Goal: Information Seeking & Learning: Learn about a topic

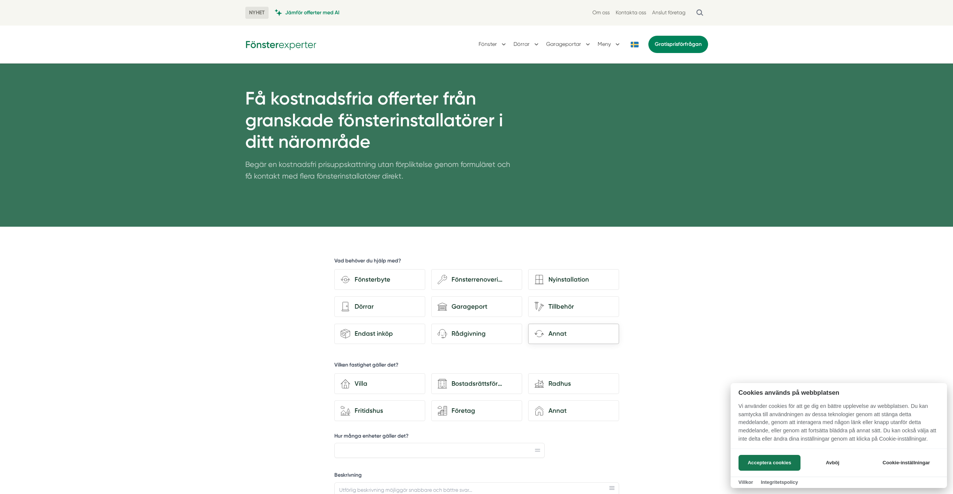
click at [536, 323] on div at bounding box center [476, 247] width 953 height 494
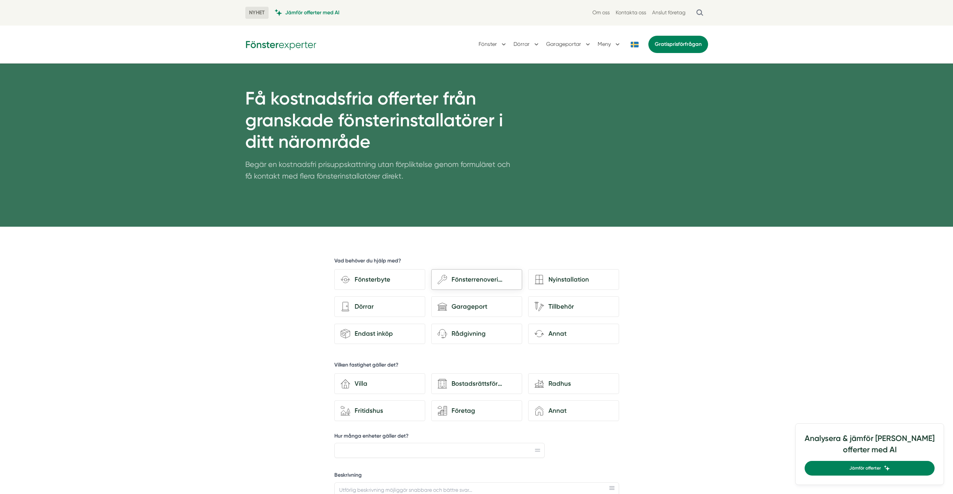
click at [471, 275] on div "Fönsterrenovering" at bounding box center [481, 279] width 69 height 10
click at [0, 0] on input "wench Fönsterrenovering" at bounding box center [0, 0] width 0 height 0
click at [462, 281] on div "Fönsterrenovering" at bounding box center [481, 279] width 69 height 10
click at [0, 0] on input "wench Fönsterrenovering" at bounding box center [0, 0] width 0 height 0
click at [462, 281] on div "Fönsterrenovering" at bounding box center [481, 279] width 69 height 10
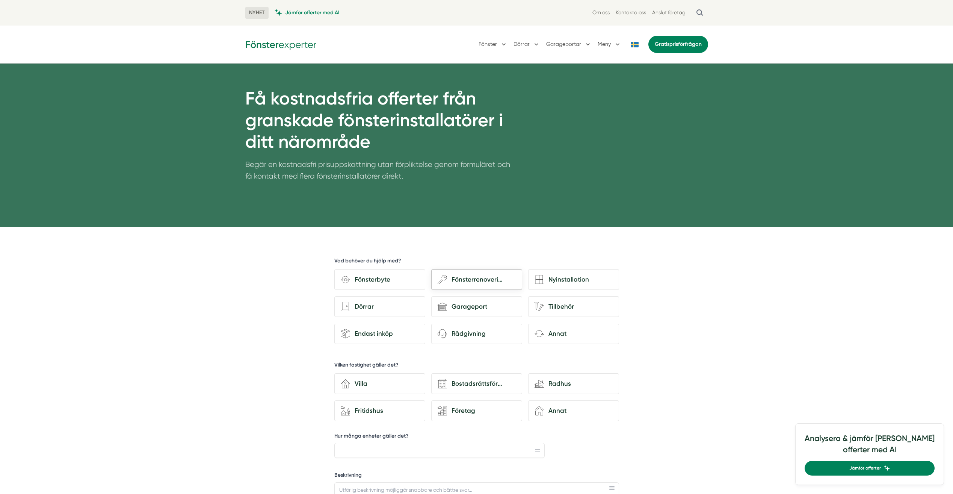
click at [0, 0] on input "wench Fönsterrenovering" at bounding box center [0, 0] width 0 height 0
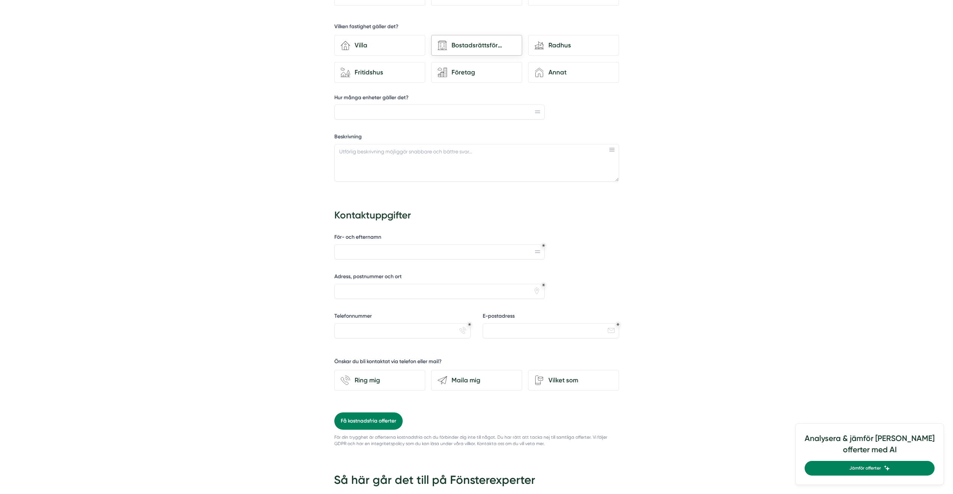
scroll to position [639, 0]
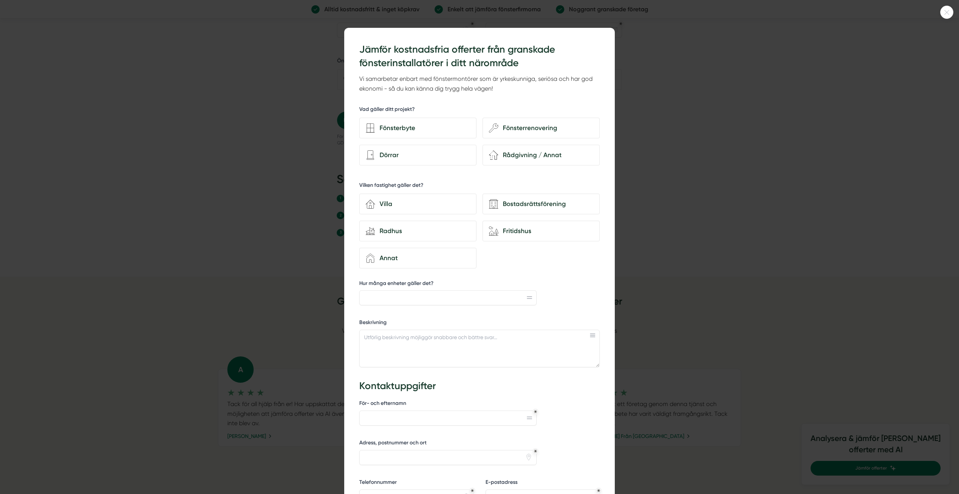
click at [744, 126] on div at bounding box center [479, 247] width 959 height 494
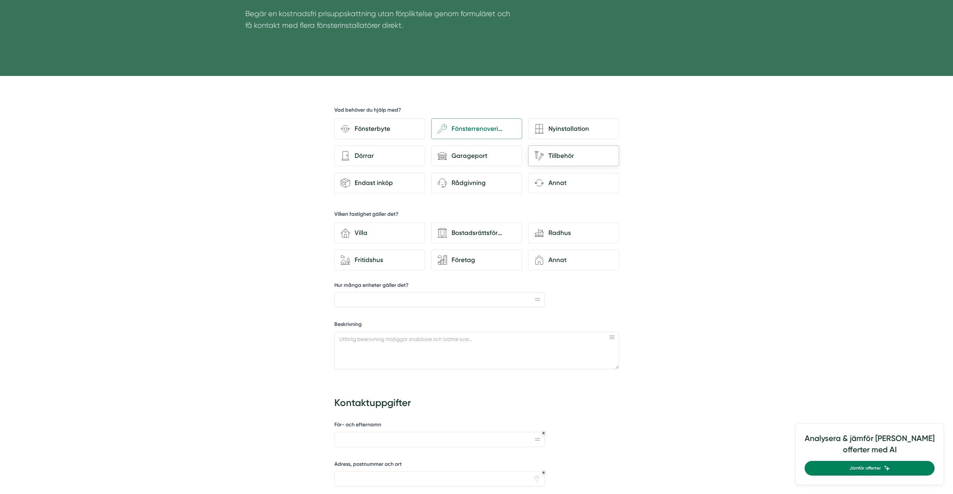
scroll to position [0, 0]
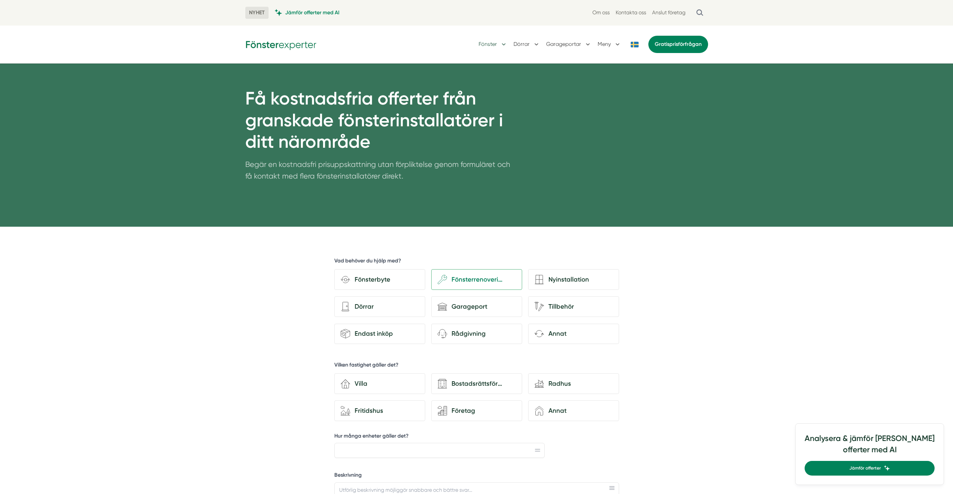
click at [496, 43] on button "Fönster" at bounding box center [493, 45] width 29 height 20
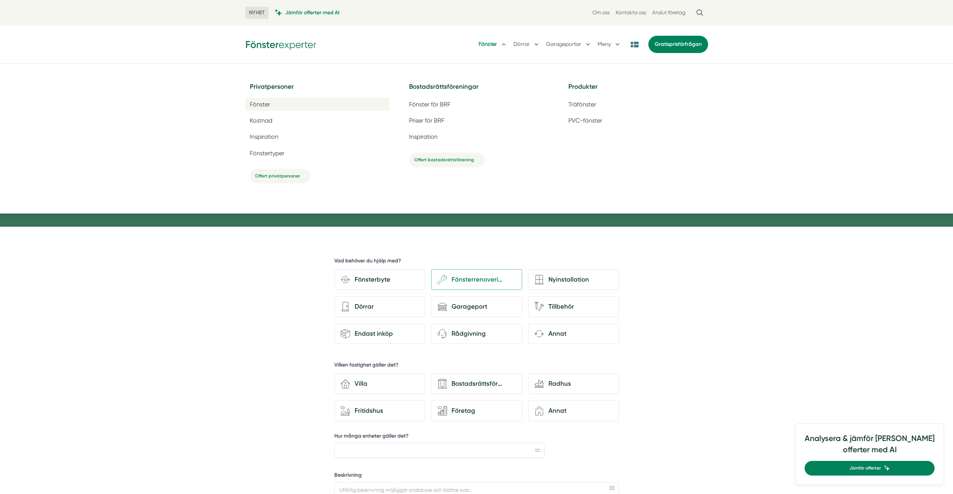
click at [278, 102] on link "Fönster" at bounding box center [317, 104] width 144 height 13
drag, startPoint x: 283, startPoint y: 121, endPoint x: 287, endPoint y: 119, distance: 4.9
